Goal: Task Accomplishment & Management: Manage account settings

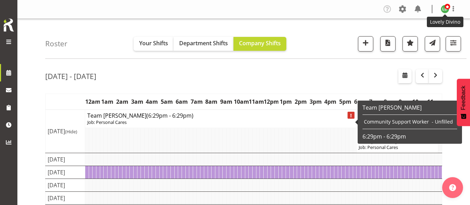
click at [442, 6] on img at bounding box center [445, 9] width 8 height 8
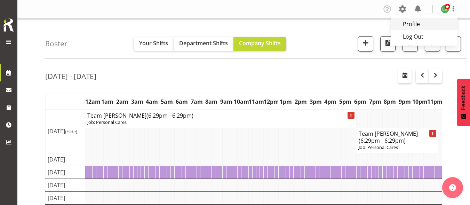
click at [430, 26] on link "Profile" at bounding box center [424, 24] width 67 height 13
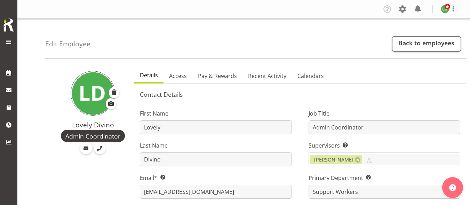
select select "1287"
select select "shift"
select select "TimelineWeek"
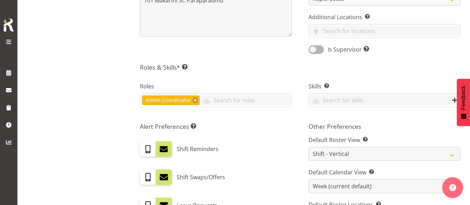
scroll to position [278, 0]
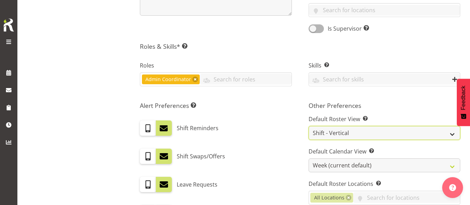
click at [355, 130] on select "Staff Role Shift - Horizontal Shift - Vertical Staff - Location" at bounding box center [385, 133] width 152 height 14
select select "staff"
click at [309, 126] on select "Staff Role Shift - Horizontal Shift - Vertical Staff - Location" at bounding box center [385, 133] width 152 height 14
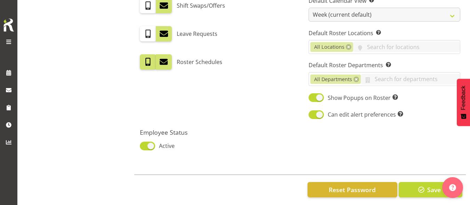
scroll to position [438, 0]
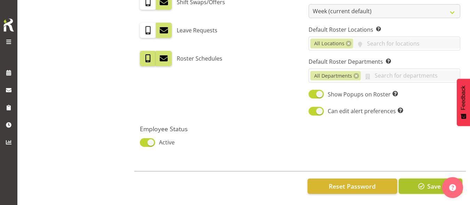
click at [427, 185] on span "Save" at bounding box center [434, 186] width 14 height 9
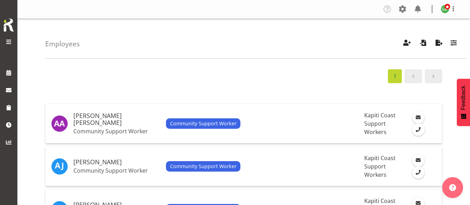
click at [10, 41] on span at bounding box center [9, 42] width 8 height 8
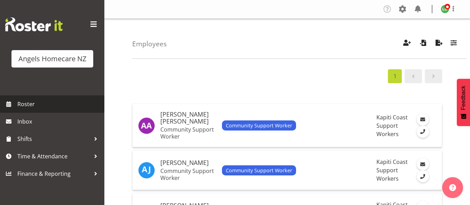
click at [26, 108] on span "Roster" at bounding box center [58, 104] width 83 height 10
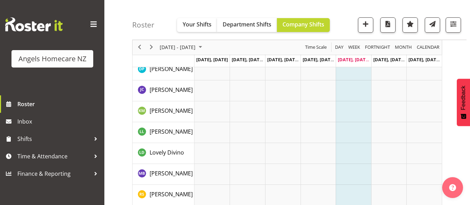
scroll to position [191, 0]
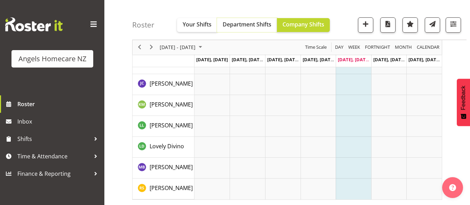
click at [240, 19] on button "Department Shifts" at bounding box center [247, 25] width 60 height 14
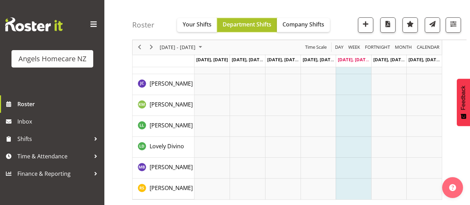
click at [238, 28] on span "Department Shifts" at bounding box center [247, 25] width 49 height 8
click at [362, 26] on span "button" at bounding box center [365, 23] width 9 height 9
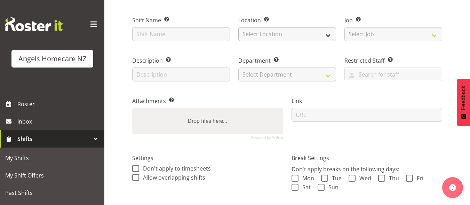
scroll to position [43, 0]
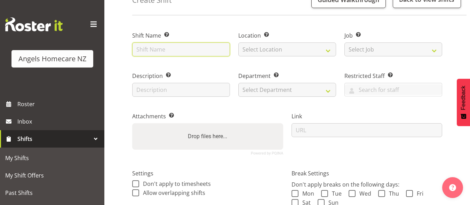
click at [165, 51] on input "text" at bounding box center [181, 49] width 98 height 14
type input "Team [PERSON_NAME]"
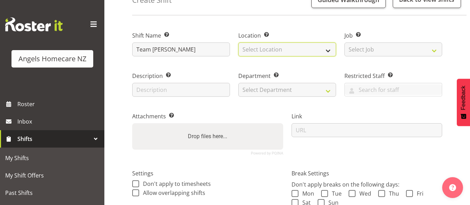
click at [271, 49] on select "Select Location Hutt [GEOGRAPHIC_DATA] [GEOGRAPHIC_DATA] [GEOGRAPHIC_DATA] [GEO…" at bounding box center [287, 49] width 98 height 14
select select "1284"
click at [238, 42] on select "Select Location Hutt [GEOGRAPHIC_DATA] [GEOGRAPHIC_DATA] [GEOGRAPHIC_DATA] [GEO…" at bounding box center [287, 49] width 98 height 14
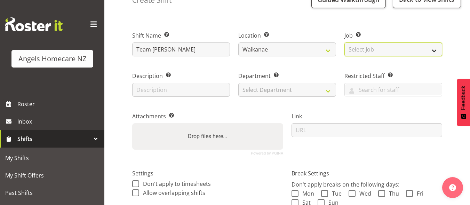
click at [365, 50] on select "Select Job Create new job Personal Cares" at bounding box center [393, 49] width 98 height 14
select select "10686"
click at [344, 42] on select "Select Job Create new job Personal Cares" at bounding box center [393, 49] width 98 height 14
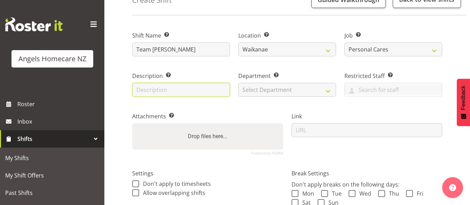
click at [185, 90] on input "text" at bounding box center [181, 90] width 98 height 14
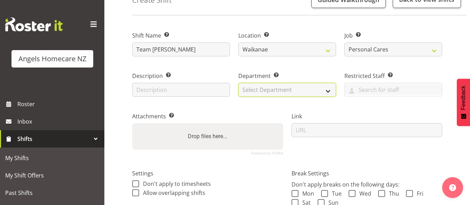
click at [257, 89] on select "Select Department Support Workers" at bounding box center [287, 90] width 98 height 14
select select "928"
click at [238, 83] on select "Select Department Support Workers" at bounding box center [287, 90] width 98 height 14
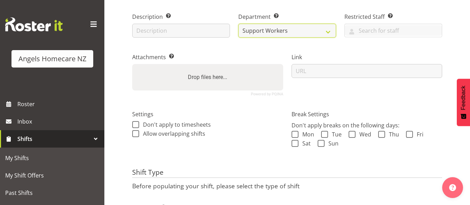
scroll to position [148, 0]
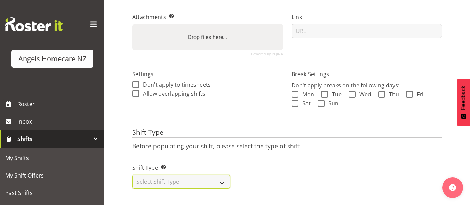
click at [186, 178] on select "Select Shift Type One Off Shift Recurring Shift Rotating Shift" at bounding box center [181, 182] width 98 height 14
select select "recurring"
click at [132, 175] on select "Select Shift Type One Off Shift Recurring Shift Rotating Shift" at bounding box center [181, 182] width 98 height 14
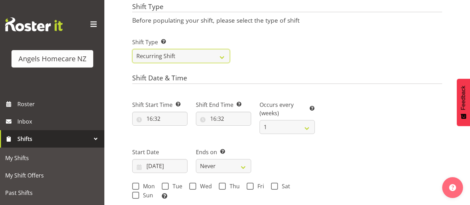
scroll to position [287, 0]
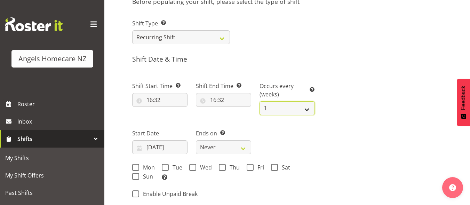
click at [294, 109] on select "1 2 3 4 5 6 7 8 9 10 11 12" at bounding box center [286, 108] width 55 height 14
select select "2"
click at [259, 101] on select "1 2 3 4 5 6 7 8 9 10 11 12" at bounding box center [286, 108] width 55 height 14
click at [161, 102] on input "16:32" at bounding box center [159, 100] width 55 height 14
click at [177, 117] on select "00 01 02 03 04 05 06 07 08 09 10 11 12 13 14 15 16 17 18 19 20 21 22 23" at bounding box center [180, 118] width 16 height 14
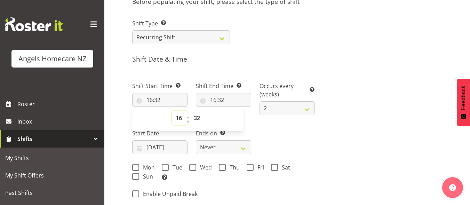
select select "9"
click at [172, 111] on select "00 01 02 03 04 05 06 07 08 09 10 11 12 13 14 15 16 17 18 19 20 21 22 23" at bounding box center [180, 118] width 16 height 14
type input "09:32"
click at [201, 121] on select "00 01 02 03 04 05 06 07 08 09 10 11 12 13 14 15 16 17 18 19 20 21 22 23 24 25 2…" at bounding box center [198, 118] width 16 height 14
select select "0"
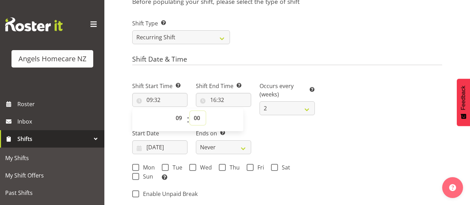
click at [190, 111] on select "00 01 02 03 04 05 06 07 08 09 10 11 12 13 14 15 16 17 18 19 20 21 22 23 24 25 2…" at bounding box center [198, 118] width 16 height 14
type input "09:00"
click at [218, 98] on input "16:32" at bounding box center [223, 100] width 55 height 14
click at [243, 121] on select "00 01 02 03 04 05 06 07 08 09 10 11 12 13 14 15 16 17 18 19 20 21 22 23" at bounding box center [243, 118] width 16 height 14
select select "10"
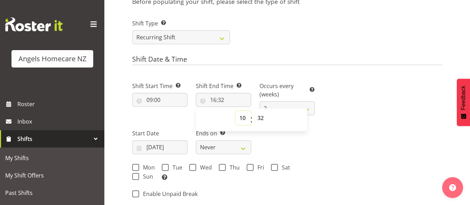
click at [235, 111] on select "00 01 02 03 04 05 06 07 08 09 10 11 12 13 14 15 16 17 18 19 20 21 22 23" at bounding box center [243, 118] width 16 height 14
type input "10:32"
drag, startPoint x: 261, startPoint y: 119, endPoint x: 260, endPoint y: 111, distance: 7.4
click at [261, 119] on select "00 01 02 03 04 05 06 07 08 09 10 11 12 13 14 15 16 17 18 19 20 21 22 23 24 25 2…" at bounding box center [262, 118] width 16 height 14
select select "0"
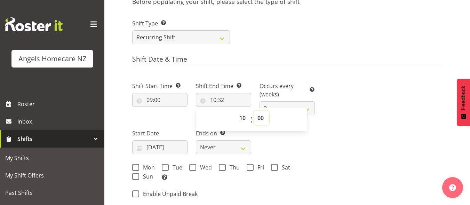
click at [254, 111] on select "00 01 02 03 04 05 06 07 08 09 10 11 12 13 14 15 16 17 18 19 20 21 22 23 24 25 2…" at bounding box center [262, 118] width 16 height 14
type input "10:00"
click at [291, 149] on div "Shift Start Time Set the time of the day you wish this shift to start 09:00 00 …" at bounding box center [223, 129] width 191 height 114
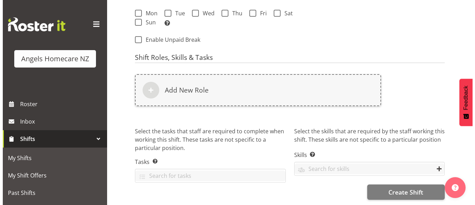
scroll to position [446, 0]
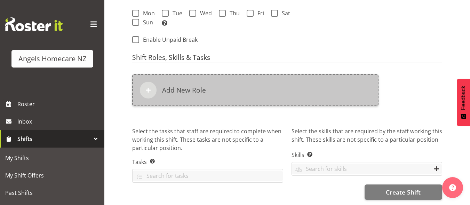
click at [145, 86] on span at bounding box center [148, 90] width 8 height 8
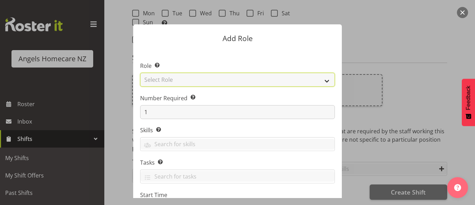
click at [172, 82] on select "Select Role Admin Coordinator Community Support Worker" at bounding box center [237, 80] width 195 height 14
select select "1572"
click at [140, 73] on select "Select Role Admin Coordinator Community Support Worker" at bounding box center [237, 80] width 195 height 14
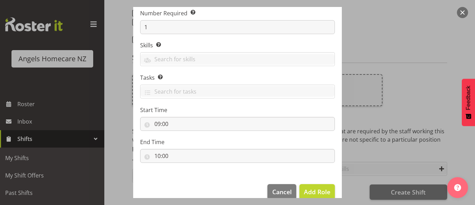
scroll to position [97, 0]
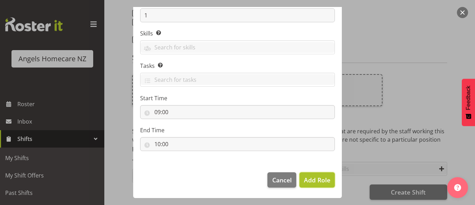
drag, startPoint x: 312, startPoint y: 182, endPoint x: 295, endPoint y: 173, distance: 19.1
click at [311, 182] on span "Add Role" at bounding box center [317, 180] width 26 height 8
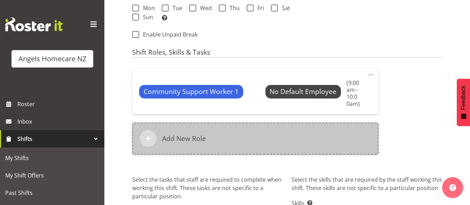
click at [181, 139] on h6 "Add New Role" at bounding box center [184, 138] width 44 height 8
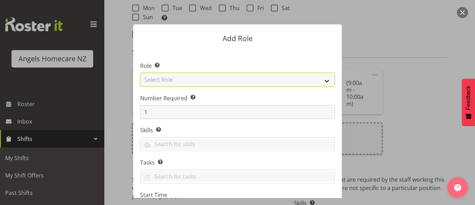
click at [172, 80] on select "Select Role Admin Coordinator Community Support Worker" at bounding box center [237, 80] width 195 height 14
select select "1572"
click at [140, 73] on select "Select Role Admin Coordinator Community Support Worker" at bounding box center [237, 80] width 195 height 14
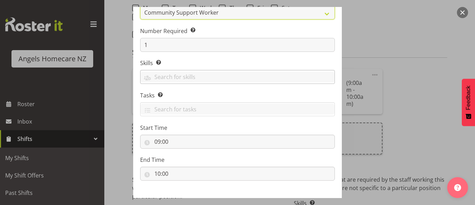
scroll to position [70, 0]
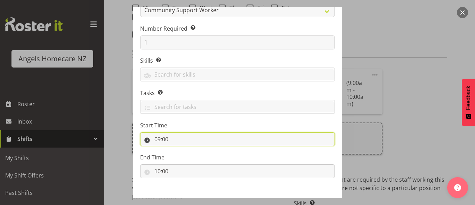
click at [167, 139] on input "09:00" at bounding box center [237, 139] width 195 height 14
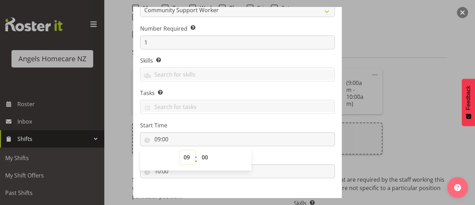
click at [184, 155] on select "00 01 02 03 04 05 06 07 08 09 10 11 12 13 14 15 16 17 18 19 20 21 22 23" at bounding box center [188, 157] width 16 height 14
select select "14"
click at [180, 150] on select "00 01 02 03 04 05 06 07 08 09 10 11 12 13 14 15 16 17 18 19 20 21 22 23" at bounding box center [188, 157] width 16 height 14
type input "14:00"
click at [254, 160] on label "End Time" at bounding box center [237, 157] width 195 height 8
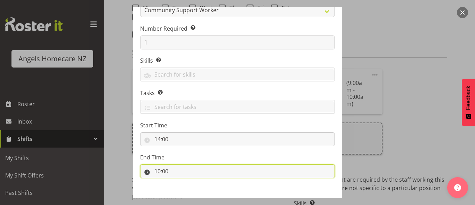
click at [173, 169] on input "10:00" at bounding box center [237, 171] width 195 height 14
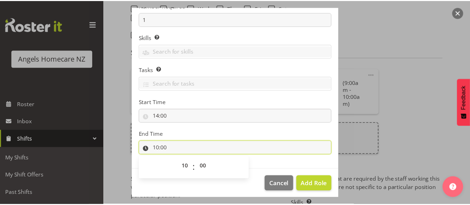
scroll to position [97, 0]
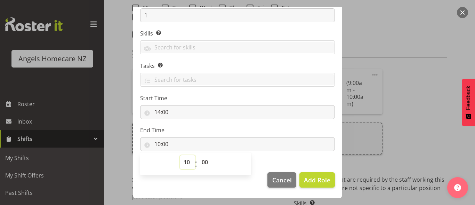
click at [184, 163] on select "00 01 02 03 04 05 06 07 08 09 10 11 12 13 14 15 16 17 18 19 20 21 22 23" at bounding box center [188, 162] width 16 height 14
select select "15"
click at [180, 155] on select "00 01 02 03 04 05 06 07 08 09 10 11 12 13 14 15 16 17 18 19 20 21 22 23" at bounding box center [188, 162] width 16 height 14
type input "15:00"
click at [316, 183] on span "Add Role" at bounding box center [317, 180] width 26 height 8
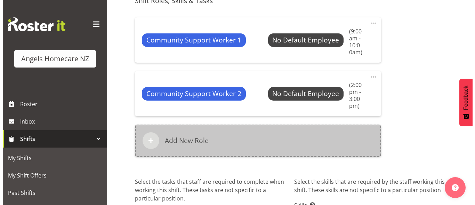
scroll to position [516, 0]
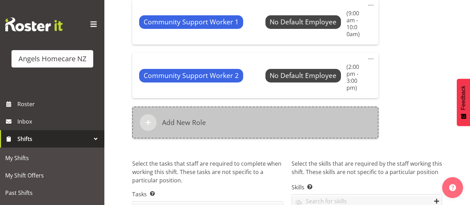
click at [171, 123] on h6 "Add New Role" at bounding box center [184, 122] width 44 height 8
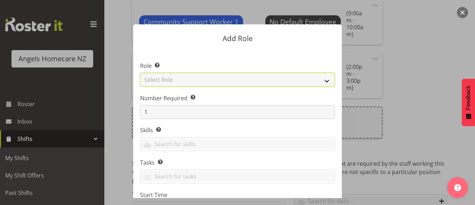
click at [201, 84] on select "Select Role Admin Coordinator Community Support Worker" at bounding box center [237, 80] width 195 height 14
select select "1572"
click at [140, 73] on select "Select Role Admin Coordinator Community Support Worker" at bounding box center [237, 80] width 195 height 14
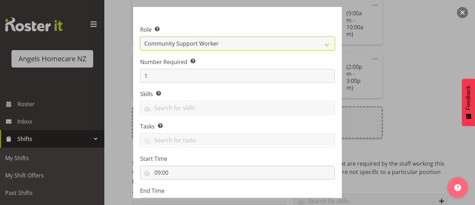
scroll to position [70, 0]
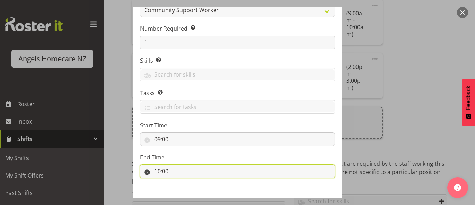
click at [167, 170] on input "10:00" at bounding box center [237, 171] width 195 height 14
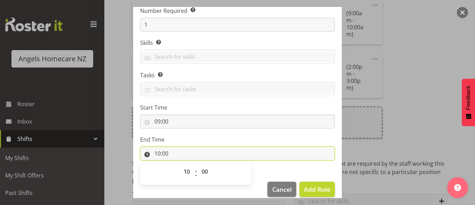
scroll to position [97, 0]
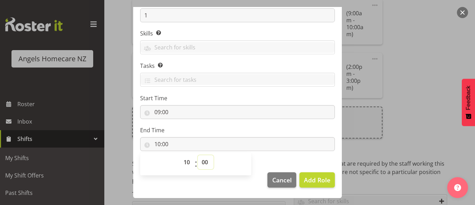
click at [202, 166] on select "00 01 02 03 04 05 06 07 08 09 10 11 12 13 14 15 16 17 18 19 20 21 22 23 24 25 2…" at bounding box center [206, 162] width 16 height 14
select select "30"
click at [198, 155] on select "00 01 02 03 04 05 06 07 08 09 10 11 12 13 14 15 16 17 18 19 20 21 22 23 24 25 2…" at bounding box center [206, 162] width 16 height 14
type input "10:30"
click at [315, 183] on span "Add Role" at bounding box center [317, 180] width 26 height 8
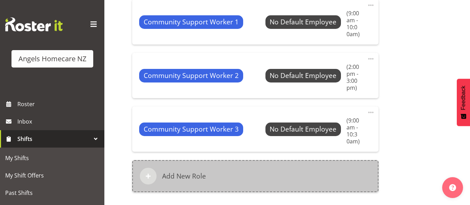
click at [195, 177] on h6 "Add New Role" at bounding box center [184, 176] width 44 height 8
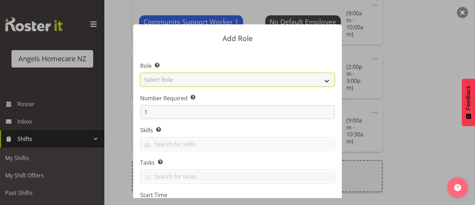
click at [170, 82] on select "Select Role Admin Coordinator Community Support Worker" at bounding box center [237, 80] width 195 height 14
select select "1572"
click at [140, 73] on select "Select Role Admin Coordinator Community Support Worker" at bounding box center [237, 80] width 195 height 14
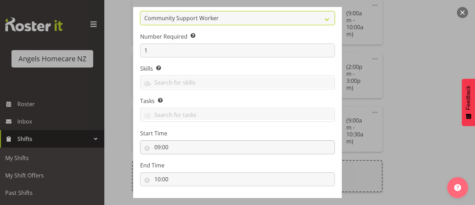
scroll to position [70, 0]
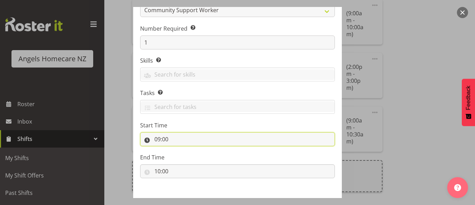
click at [153, 142] on input "09:00" at bounding box center [237, 139] width 195 height 14
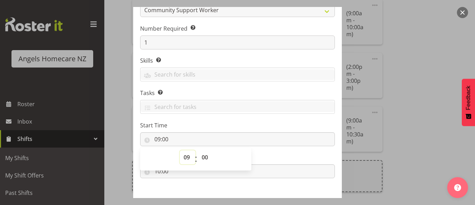
click at [185, 159] on select "00 01 02 03 04 05 06 07 08 09 10 11 12 13 14 15 16 17 18 19 20 21 22 23" at bounding box center [188, 157] width 16 height 14
select select "14"
click at [180, 150] on select "00 01 02 03 04 05 06 07 08 09 10 11 12 13 14 15 16 17 18 19 20 21 22 23" at bounding box center [188, 157] width 16 height 14
type input "14:00"
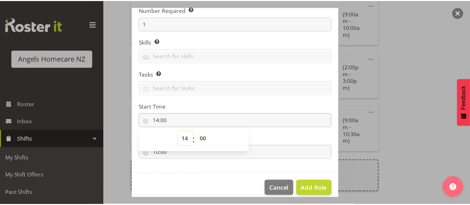
scroll to position [97, 0]
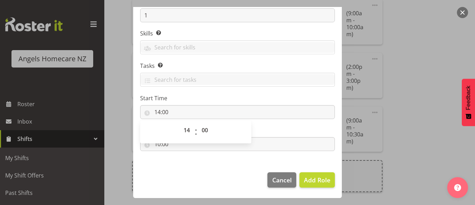
click at [240, 163] on section "Role Select the role you wish to add to the shift. Admin Coordinator Community …" at bounding box center [237, 58] width 209 height 213
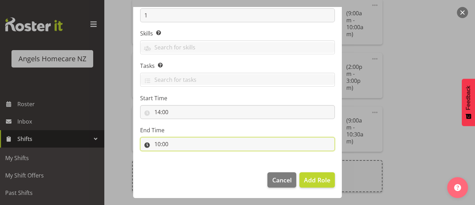
click at [156, 141] on input "10:00" at bounding box center [237, 144] width 195 height 14
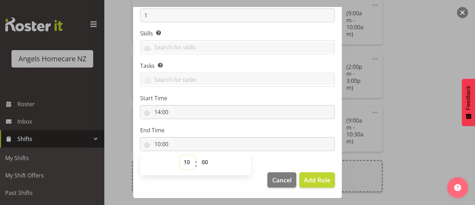
click at [183, 162] on select "00 01 02 03 04 05 06 07 08 09 10 11 12 13 14 15 16 17 18 19 20 21 22 23" at bounding box center [188, 162] width 16 height 14
select select "15"
click at [180, 155] on select "00 01 02 03 04 05 06 07 08 09 10 11 12 13 14 15 16 17 18 19 20 21 22 23" at bounding box center [188, 162] width 16 height 14
type input "15:00"
click at [312, 185] on button "Add Role" at bounding box center [316, 179] width 35 height 15
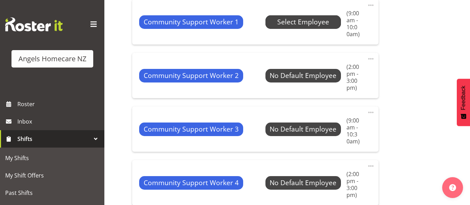
click at [306, 25] on span "Select Employee" at bounding box center [303, 22] width 52 height 10
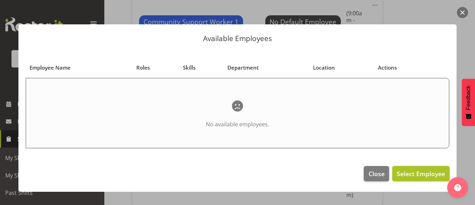
click at [421, 170] on span "Select Employee" at bounding box center [421, 173] width 48 height 8
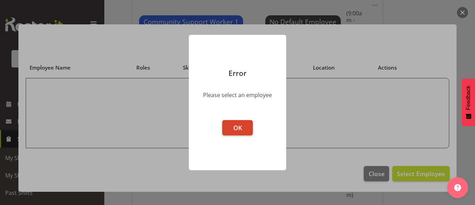
click at [246, 123] on button "OK" at bounding box center [237, 127] width 31 height 15
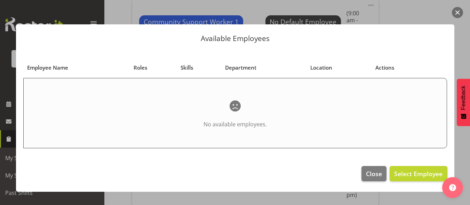
click at [457, 11] on button "button" at bounding box center [457, 12] width 11 height 11
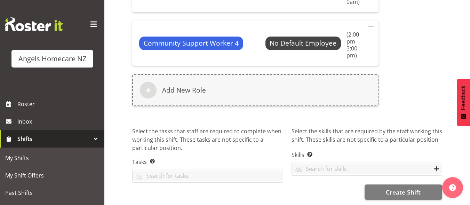
scroll to position [661, 0]
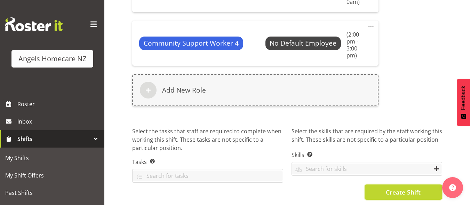
click at [403, 187] on span "Create Shift" at bounding box center [403, 191] width 35 height 9
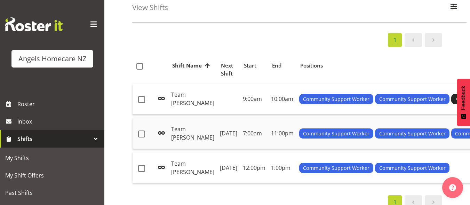
scroll to position [35, 0]
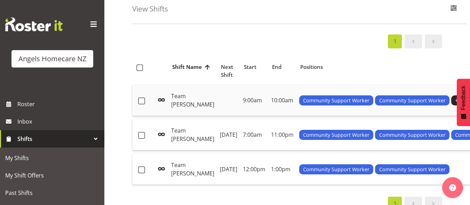
click at [179, 98] on td "Team [PERSON_NAME]" at bounding box center [192, 100] width 49 height 31
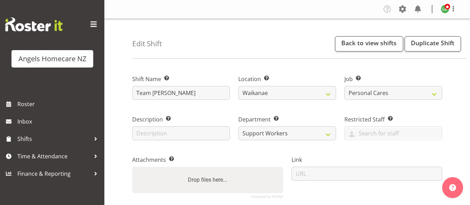
select select "1284"
select select "10686"
select select "2"
click at [199, 173] on label "Drop files here..." at bounding box center [207, 180] width 45 height 14
click at [199, 167] on input "Drop files here..." at bounding box center [207, 168] width 151 height 2
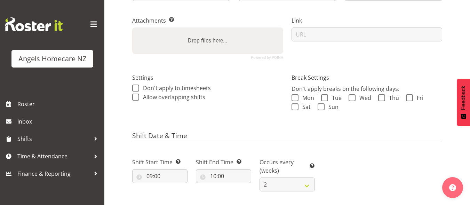
scroll to position [139, 0]
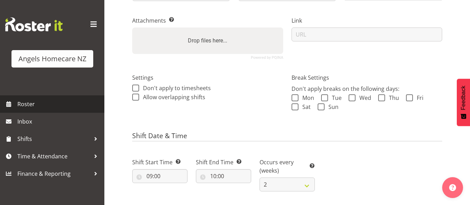
click at [27, 105] on span "Roster" at bounding box center [58, 104] width 83 height 10
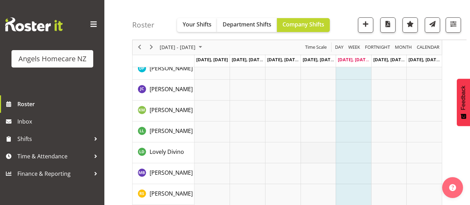
scroll to position [191, 0]
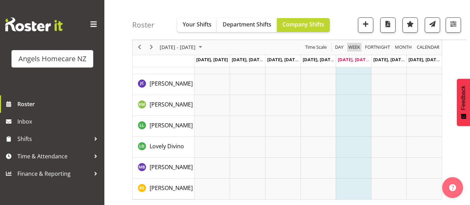
click at [351, 48] on span "Week" at bounding box center [353, 47] width 13 height 9
click at [369, 50] on span "Fortnight" at bounding box center [377, 47] width 26 height 9
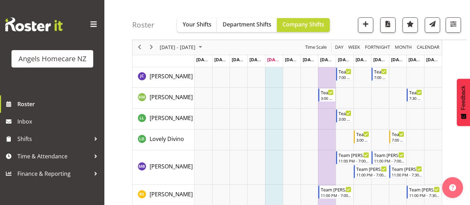
scroll to position [246, 0]
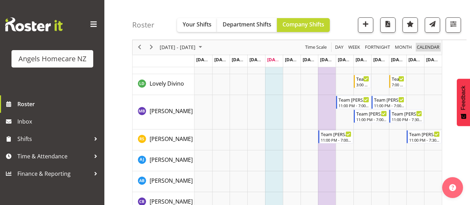
click at [424, 48] on span "calendar" at bounding box center [428, 47] width 24 height 9
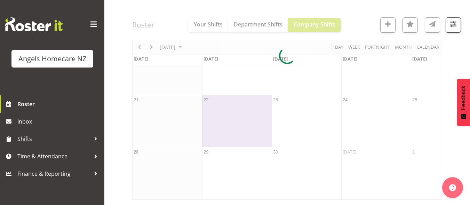
scroll to position [162, 0]
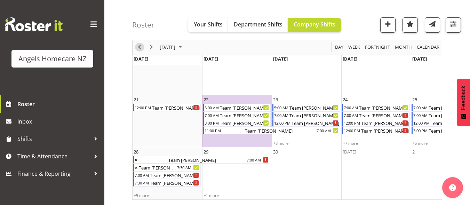
click at [138, 47] on span "Previous" at bounding box center [139, 47] width 8 height 9
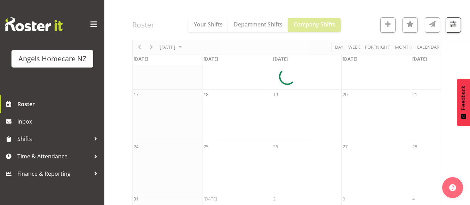
click at [152, 48] on div at bounding box center [287, 77] width 310 height 340
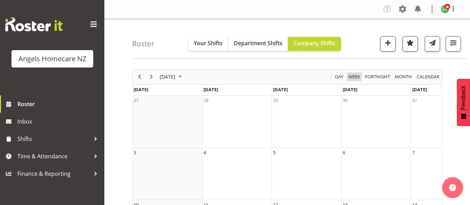
click at [354, 78] on span "Week" at bounding box center [353, 76] width 13 height 9
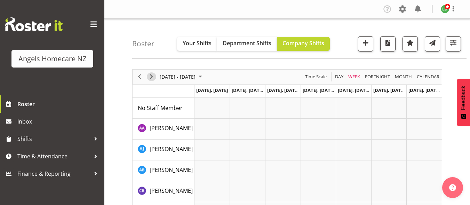
click at [150, 76] on span "Next" at bounding box center [151, 76] width 8 height 9
click at [154, 106] on span "No Staff Member" at bounding box center [160, 108] width 45 height 8
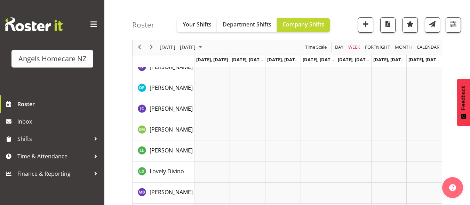
scroll to position [191, 0]
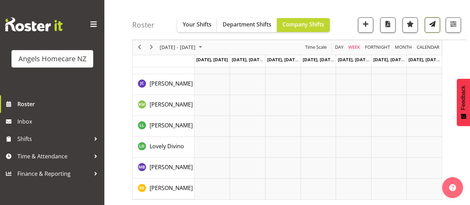
click at [435, 25] on span "button" at bounding box center [432, 23] width 9 height 9
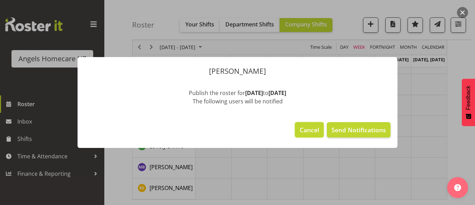
click at [315, 127] on span "Cancel" at bounding box center [309, 129] width 19 height 9
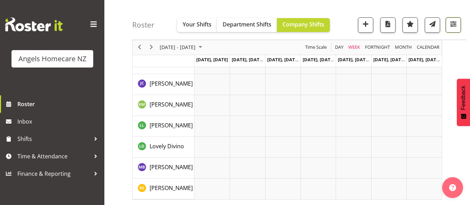
click at [459, 23] on button "button" at bounding box center [453, 24] width 15 height 15
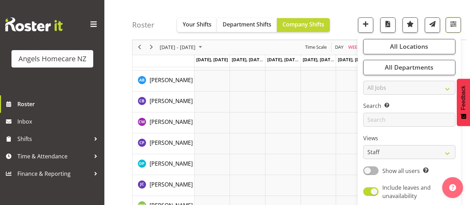
scroll to position [51, 0]
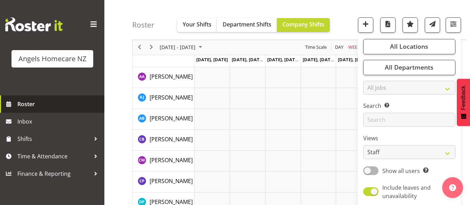
click at [27, 104] on span "Roster" at bounding box center [58, 104] width 83 height 10
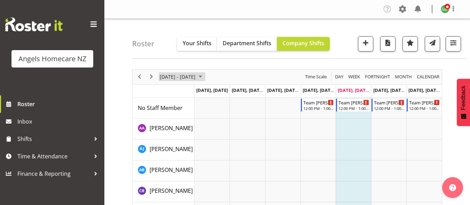
click at [205, 74] on span "September 2025" at bounding box center [200, 76] width 8 height 9
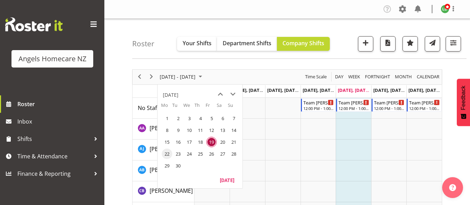
click at [168, 155] on span "22" at bounding box center [167, 154] width 10 height 10
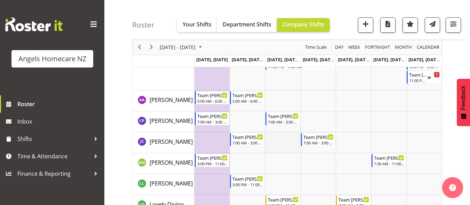
scroll to position [127, 0]
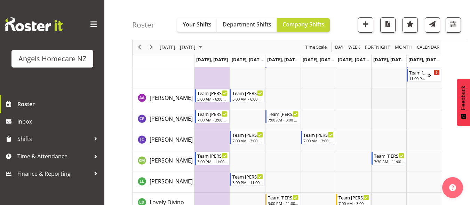
click at [379, 103] on td "Timeline Week of September 22, 2025" at bounding box center [388, 98] width 35 height 21
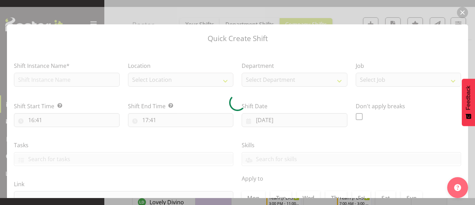
type input "27/09/2025"
checkbox input "true"
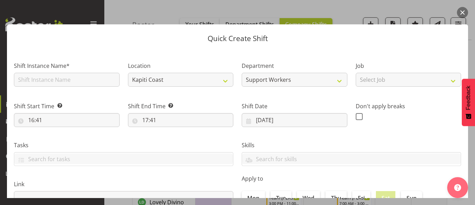
click at [325, 60] on div "Department Support Workers" at bounding box center [295, 72] width 114 height 40
click at [461, 13] on button "button" at bounding box center [462, 12] width 11 height 11
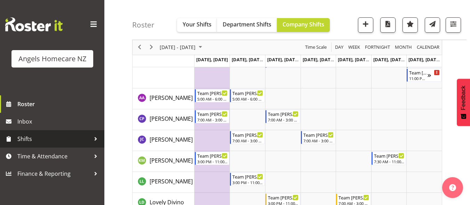
click at [47, 139] on span "Shifts" at bounding box center [53, 139] width 73 height 10
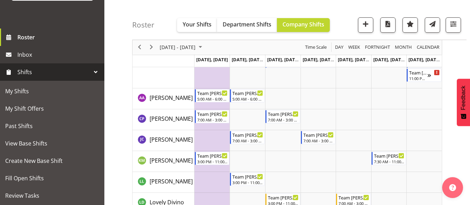
scroll to position [70, 0]
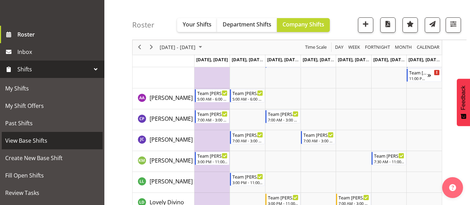
click at [46, 143] on span "View Base Shifts" at bounding box center [52, 140] width 94 height 10
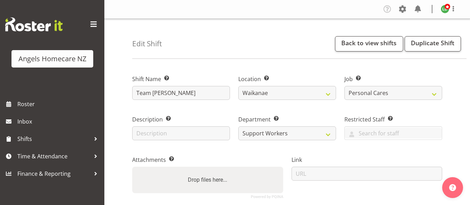
select select "1284"
select select "10686"
select select "2"
click at [94, 22] on span at bounding box center [93, 24] width 11 height 11
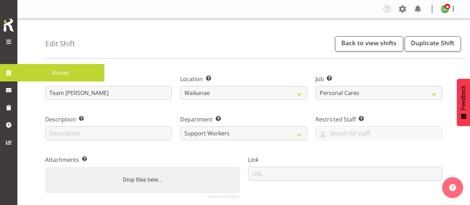
click at [13, 72] on span at bounding box center [8, 72] width 10 height 10
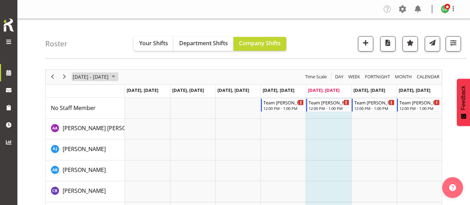
click at [118, 74] on span "September 2025" at bounding box center [113, 76] width 8 height 9
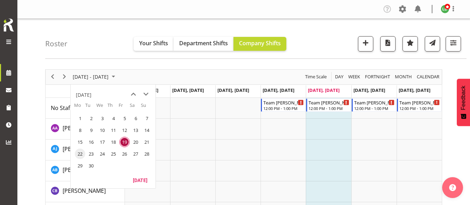
click at [80, 154] on span "22" at bounding box center [80, 154] width 10 height 10
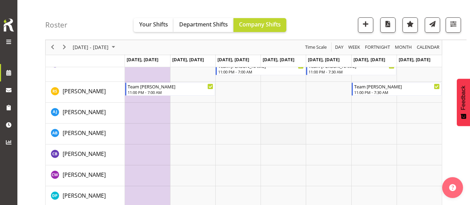
scroll to position [301, 0]
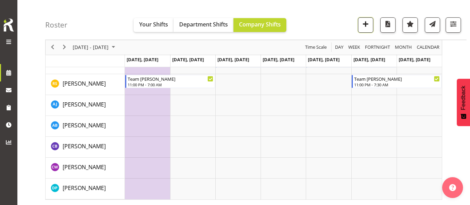
click at [360, 25] on button "button" at bounding box center [365, 24] width 15 height 15
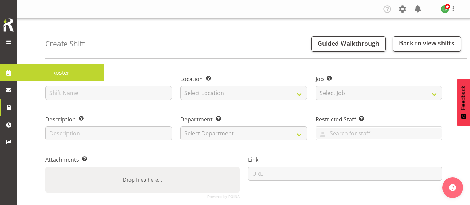
click at [6, 72] on span at bounding box center [8, 72] width 10 height 10
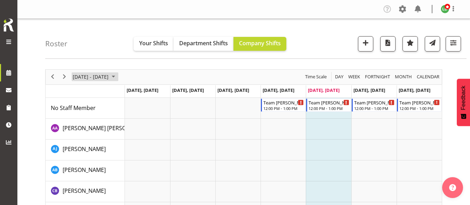
click at [118, 76] on span "September 2025" at bounding box center [113, 76] width 8 height 9
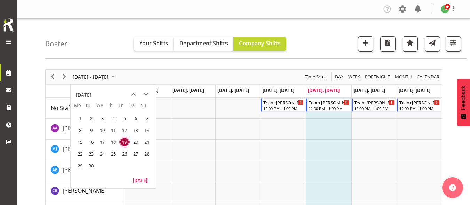
drag, startPoint x: 84, startPoint y: 151, endPoint x: 360, endPoint y: 151, distance: 275.8
click at [84, 151] on span "22" at bounding box center [80, 154] width 10 height 10
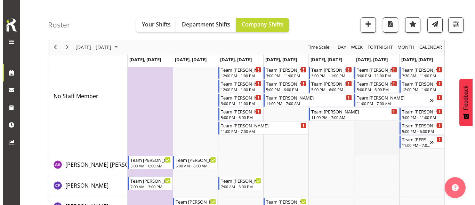
scroll to position [70, 0]
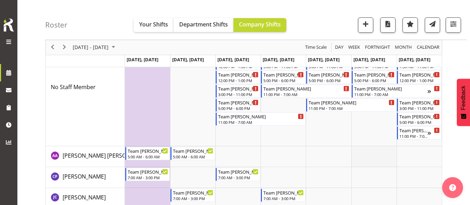
click at [366, 162] on td "Timeline Week of September 22, 2025" at bounding box center [373, 156] width 45 height 21
select select "16"
select select "43"
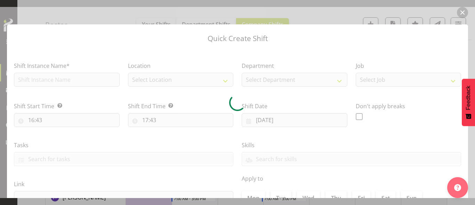
type input "[DATE]"
checkbox input "true"
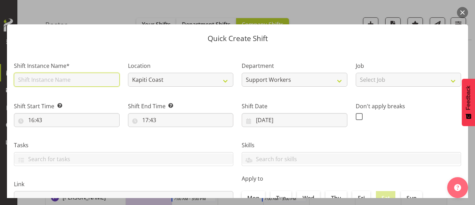
click at [105, 80] on input "text" at bounding box center [67, 80] width 106 height 14
type input "Team [PERSON_NAME]"
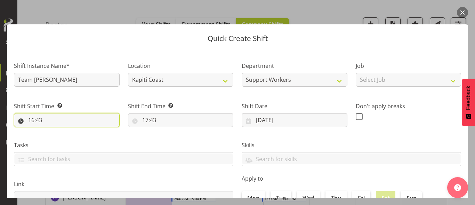
click at [50, 119] on input "16:43" at bounding box center [67, 120] width 106 height 14
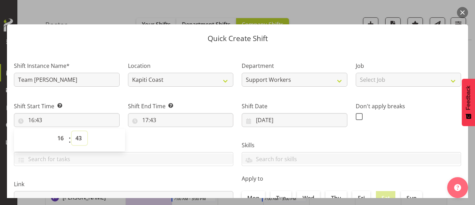
click at [78, 140] on select "00 01 02 03 04 05 06 07 08 09 10 11 12 13 14 15 16 17 18 19 20 21 22 23 24 25 2…" at bounding box center [80, 138] width 16 height 14
click at [76, 140] on select "00 01 02 03 04 05 06 07 08 09 10 11 12 13 14 15 16 17 18 19 20 21 22 23 24 25 2…" at bounding box center [80, 138] width 16 height 14
select select "0"
click at [72, 131] on select "00 01 02 03 04 05 06 07 08 09 10 11 12 13 14 15 16 17 18 19 20 21 22 23 24 25 2…" at bounding box center [80, 138] width 16 height 14
type input "16:00"
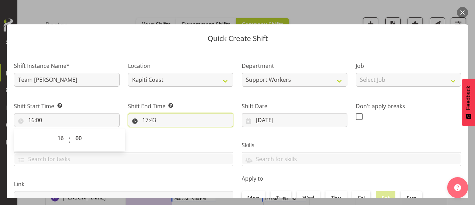
click at [154, 125] on input "17:43" at bounding box center [181, 120] width 106 height 14
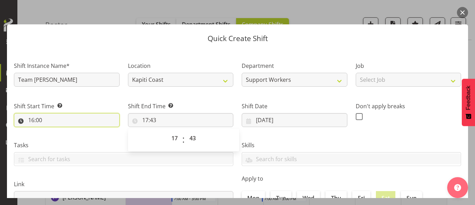
click at [63, 120] on input "16:00" at bounding box center [67, 120] width 106 height 14
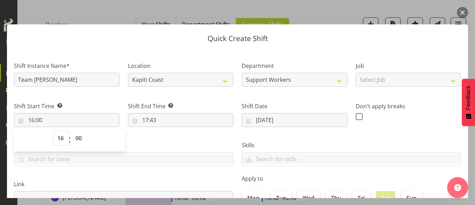
click at [59, 138] on select "00 01 02 03 04 05 06 07 08 09 10 11 12 13 14 15 16 17 18 19 20 21 22 23" at bounding box center [62, 138] width 16 height 14
select select "17"
click at [54, 131] on select "00 01 02 03 04 05 06 07 08 09 10 11 12 13 14 15 16 17 18 19 20 21 22 23" at bounding box center [62, 138] width 16 height 14
type input "17:00"
click at [170, 133] on div "Tasks" at bounding box center [124, 150] width 228 height 39
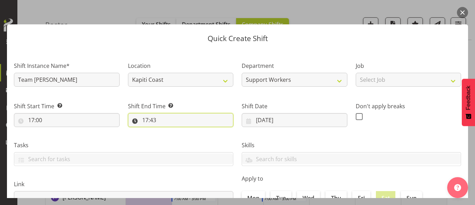
click at [163, 119] on input "17:43" at bounding box center [181, 120] width 106 height 14
click at [170, 138] on select "00 01 02 03 04 05 06 07 08 09 10 11 12 13 14 15 16 17 18 19 20 21 22 23" at bounding box center [176, 138] width 16 height 14
select select "18"
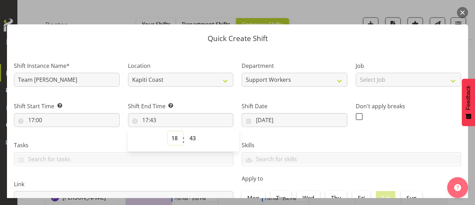
click at [168, 131] on select "00 01 02 03 04 05 06 07 08 09 10 11 12 13 14 15 16 17 18 19 20 21 22 23" at bounding box center [176, 138] width 16 height 14
type input "18:43"
click at [188, 141] on select "00 01 02 03 04 05 06 07 08 09 10 11 12 13 14 15 16 17 18 19 20 21 22 23 24 25 2…" at bounding box center [194, 138] width 16 height 14
select select "0"
click at [186, 131] on select "00 01 02 03 04 05 06 07 08 09 10 11 12 13 14 15 16 17 18 19 20 21 22 23 24 25 2…" at bounding box center [194, 138] width 16 height 14
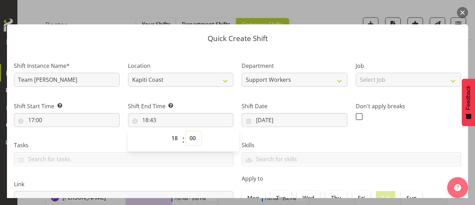
type input "18:00"
click at [344, 141] on label "Skills" at bounding box center [351, 145] width 219 height 8
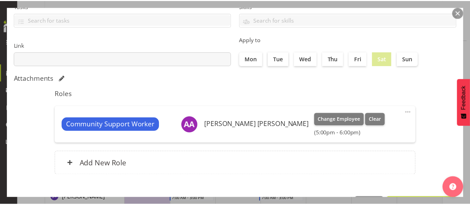
scroll to position [164, 0]
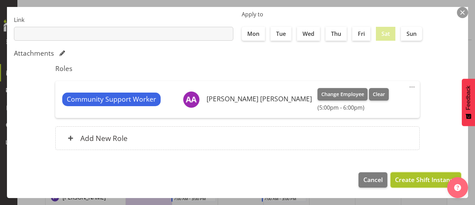
click at [421, 179] on span "Create Shift Instance" at bounding box center [426, 179] width 62 height 9
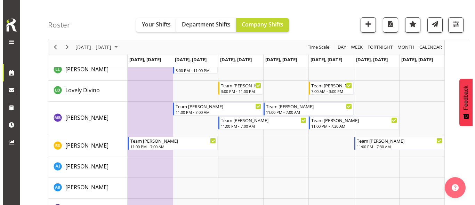
scroll to position [243, 0]
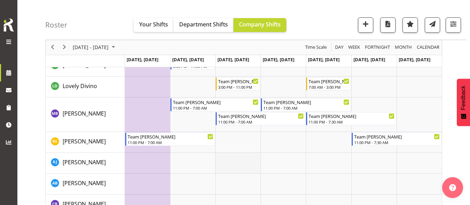
click at [233, 159] on td "Timeline Week of September 22, 2025" at bounding box center [237, 163] width 45 height 21
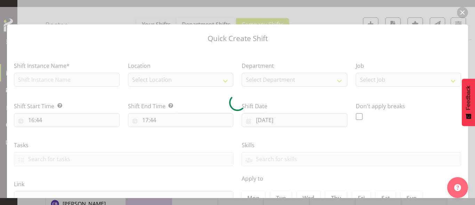
type input "[DATE]"
checkbox input "true"
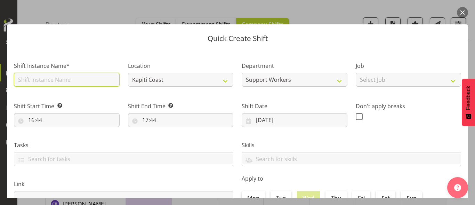
click at [94, 77] on input "text" at bounding box center [67, 80] width 106 height 14
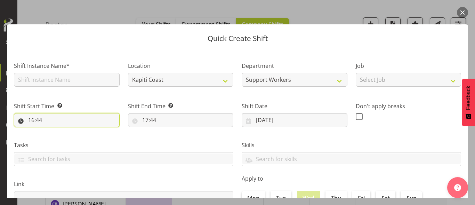
click at [48, 117] on input "16:44" at bounding box center [67, 120] width 106 height 14
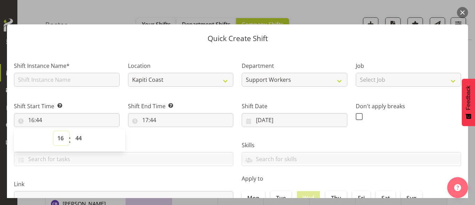
click at [59, 142] on select "00 01 02 03 04 05 06 07 08 09 10 11 12 13 14 15 16 17 18 19 20 21 22 23" at bounding box center [62, 138] width 16 height 14
select select "12"
click at [54, 131] on select "00 01 02 03 04 05 06 07 08 09 10 11 12 13 14 15 16 17 18 19 20 21 22 23" at bounding box center [62, 138] width 16 height 14
type input "12:44"
click at [74, 138] on select "00 01 02 03 04 05 06 07 08 09 10 11 12 13 14 15 16 17 18 19 20 21 22 23 24 25 2…" at bounding box center [80, 138] width 16 height 14
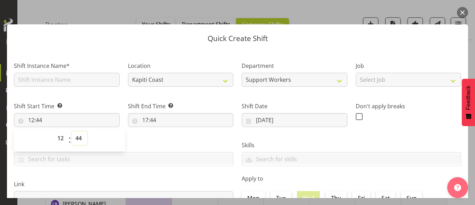
select select "0"
click at [72, 131] on select "00 01 02 03 04 05 06 07 08 09 10 11 12 13 14 15 16 17 18 19 20 21 22 23 24 25 2…" at bounding box center [80, 138] width 16 height 14
type input "12:00"
click at [151, 123] on input "17:44" at bounding box center [181, 120] width 106 height 14
click at [173, 141] on select "00 01 02 03 04 05 06 07 08 09 10 11 12 13 14 15 16 17 18 19 20 21 22 23" at bounding box center [176, 138] width 16 height 14
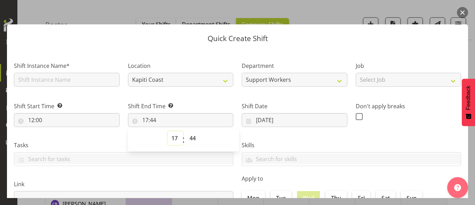
select select "13"
click at [168, 131] on select "00 01 02 03 04 05 06 07 08 09 10 11 12 13 14 15 16 17 18 19 20 21 22 23" at bounding box center [176, 138] width 16 height 14
type input "13:44"
click at [164, 127] on div "00 01 02 03 04 05 06 07 08 09 10 11 12 13 14 15 16 17 18 19 20 21 22 23 : 00 01…" at bounding box center [183, 139] width 111 height 24
click at [190, 138] on select "00 01 02 03 04 05 06 07 08 09 10 11 12 13 14 15 16 17 18 19 20 21 22 23 24 25 2…" at bounding box center [194, 138] width 16 height 14
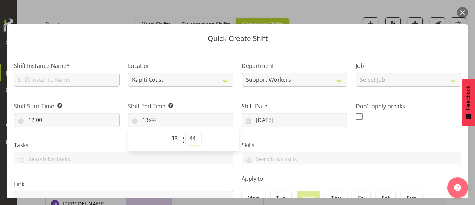
select select "0"
click at [186, 131] on select "00 01 02 03 04 05 06 07 08 09 10 11 12 13 14 15 16 17 18 19 20 21 22 23 24 25 2…" at bounding box center [194, 138] width 16 height 14
type input "13:00"
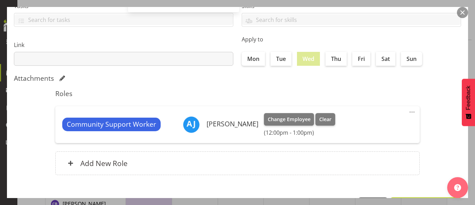
scroll to position [164, 0]
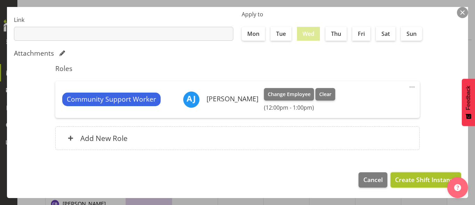
click at [400, 181] on span "Create Shift Instance" at bounding box center [426, 179] width 62 height 9
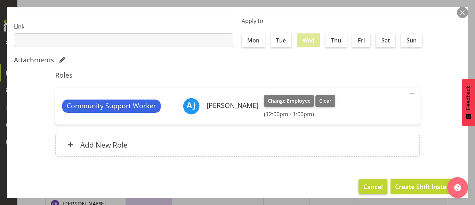
scroll to position [171, 0]
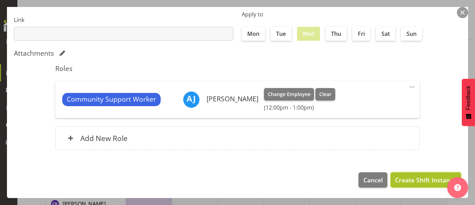
click at [398, 175] on span "Create Shift Instance" at bounding box center [426, 179] width 62 height 9
click at [409, 178] on span "Create Shift Instance" at bounding box center [426, 179] width 62 height 9
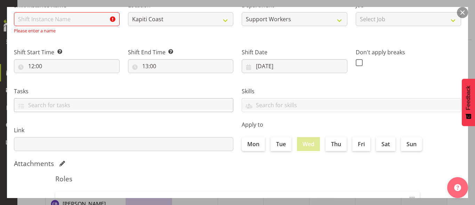
scroll to position [32, 0]
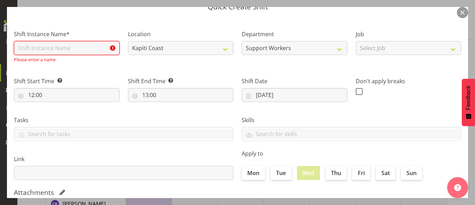
click at [42, 50] on input "text" at bounding box center [67, 48] width 106 height 14
type input "t"
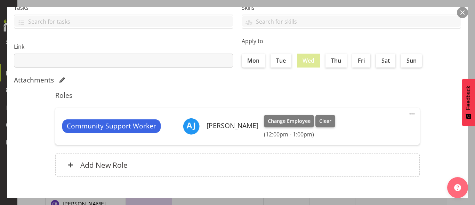
scroll to position [164, 0]
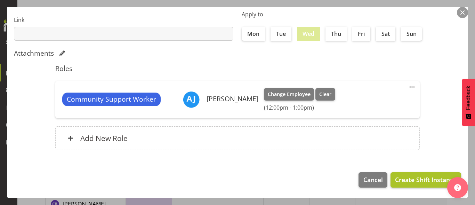
type input "Team [PERSON_NAME]"
click at [400, 178] on span "Create Shift Instance" at bounding box center [426, 179] width 62 height 9
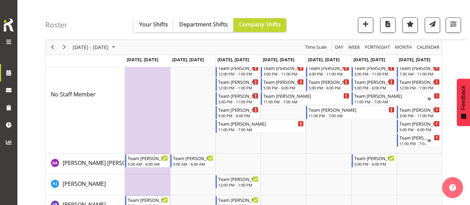
scroll to position [58, 0]
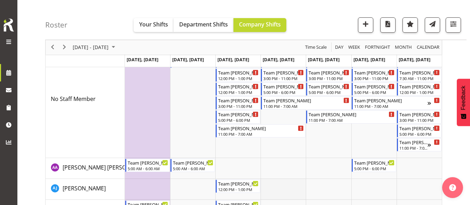
click at [279, 185] on td "Timeline Week of September 22, 2025" at bounding box center [283, 189] width 45 height 21
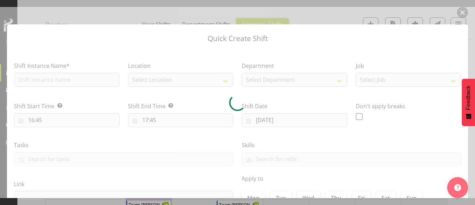
type input "[DATE]"
checkbox input "true"
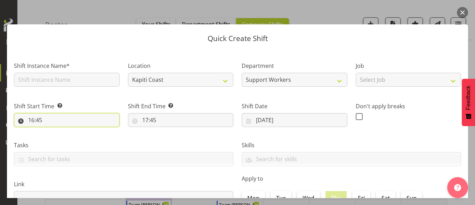
click at [44, 116] on input "16:45" at bounding box center [67, 120] width 106 height 14
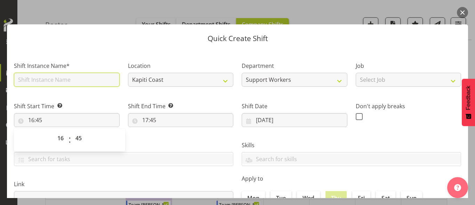
click at [57, 82] on input "text" at bounding box center [67, 80] width 106 height 14
click at [48, 82] on input "text" at bounding box center [67, 80] width 106 height 14
type input "t"
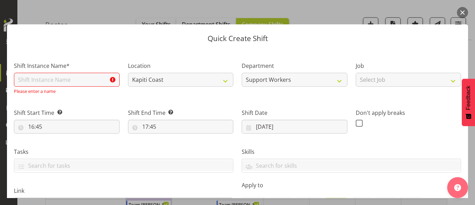
click at [466, 10] on button "button" at bounding box center [462, 12] width 11 height 11
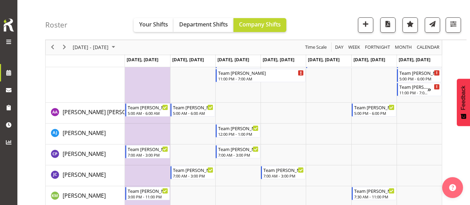
scroll to position [127, 0]
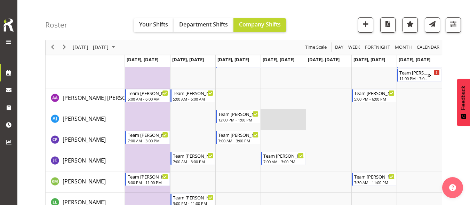
click at [283, 115] on td "Timeline Week of September 22, 2025" at bounding box center [283, 119] width 45 height 21
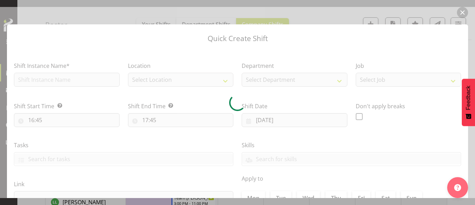
type input "[DATE]"
checkbox input "true"
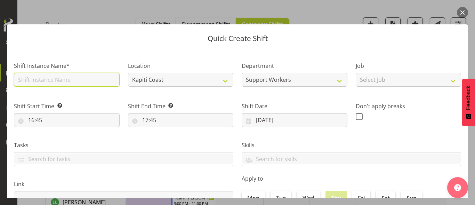
click at [88, 80] on input "text" at bounding box center [67, 80] width 106 height 14
click at [463, 9] on button "button" at bounding box center [462, 12] width 11 height 11
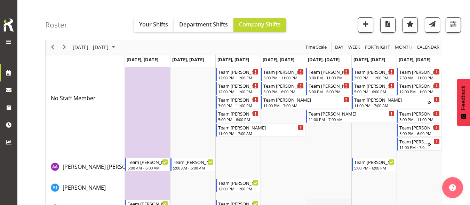
scroll to position [58, 0]
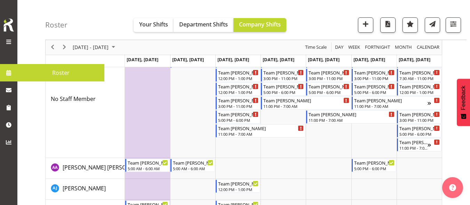
click at [4, 72] on span at bounding box center [8, 72] width 10 height 10
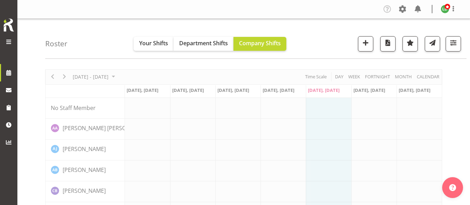
click at [445, 9] on span at bounding box center [448, 7] width 6 height 6
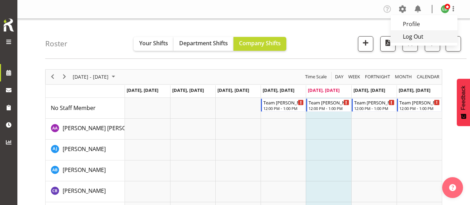
click at [425, 34] on link "Log Out" at bounding box center [424, 36] width 67 height 13
